Goal: Navigation & Orientation: Go to known website

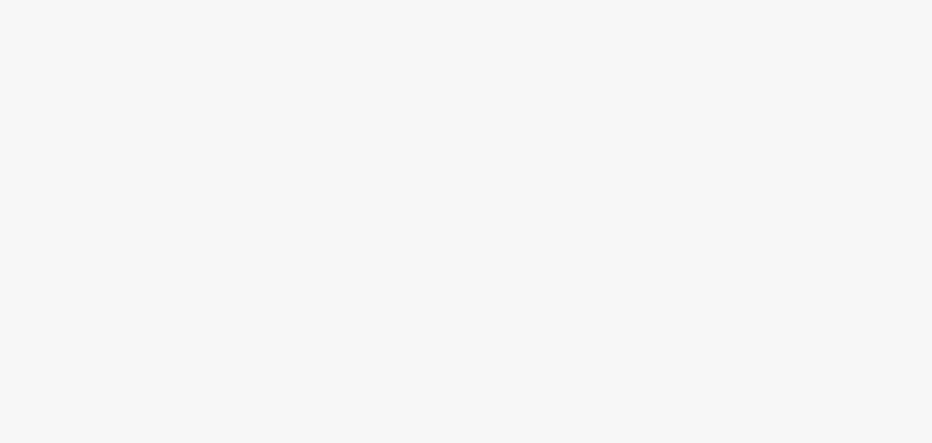
click at [476, 206] on div at bounding box center [466, 243] width 932 height 399
